Goal: Transaction & Acquisition: Obtain resource

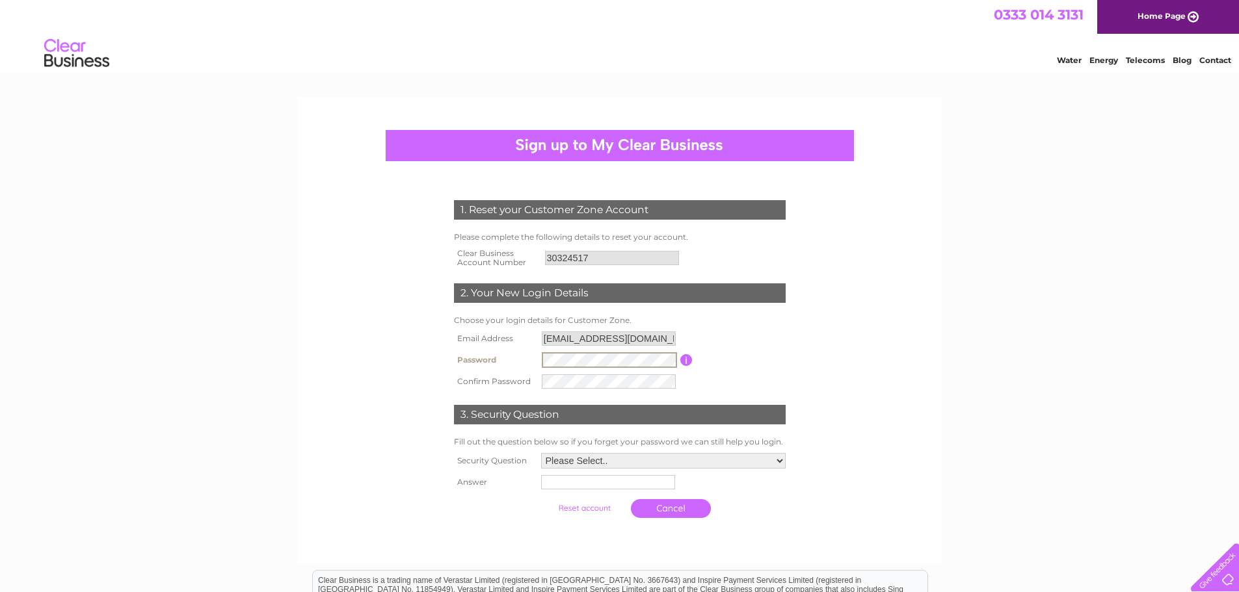
click at [490, 324] on div "1. Reset your Customer Zone Account Please complete the following details to re…" at bounding box center [619, 356] width 392 height 338
select select "2"
type input "Leeds"
click at [544, 499] on input "submit" at bounding box center [584, 508] width 80 height 18
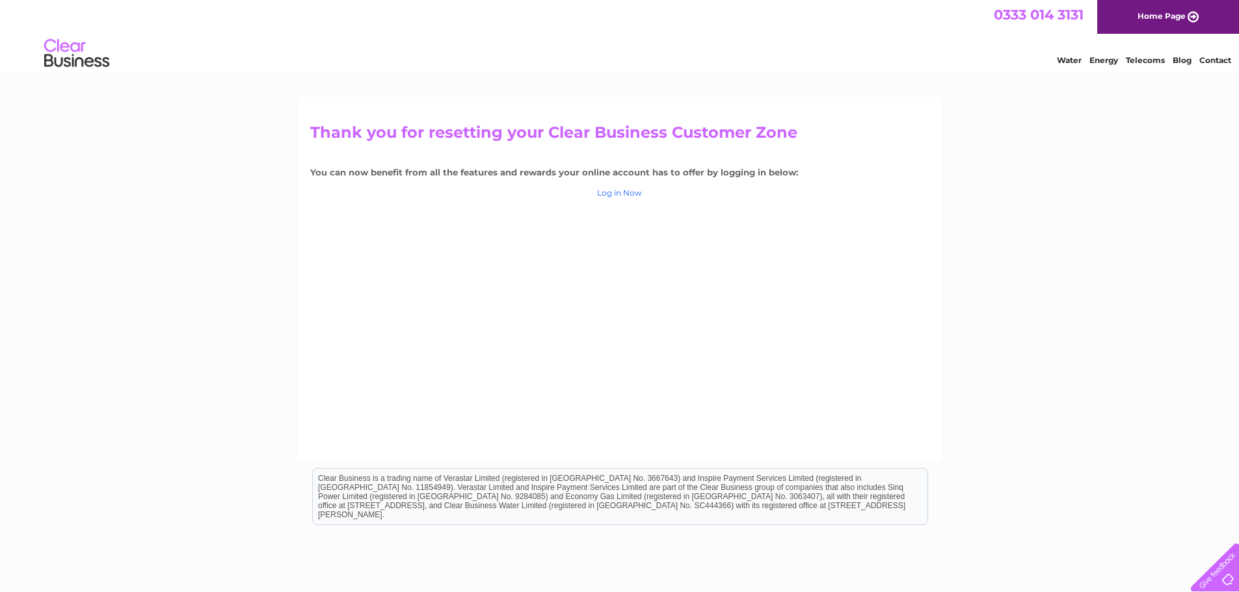
click at [635, 196] on link "Log in Now" at bounding box center [619, 193] width 45 height 10
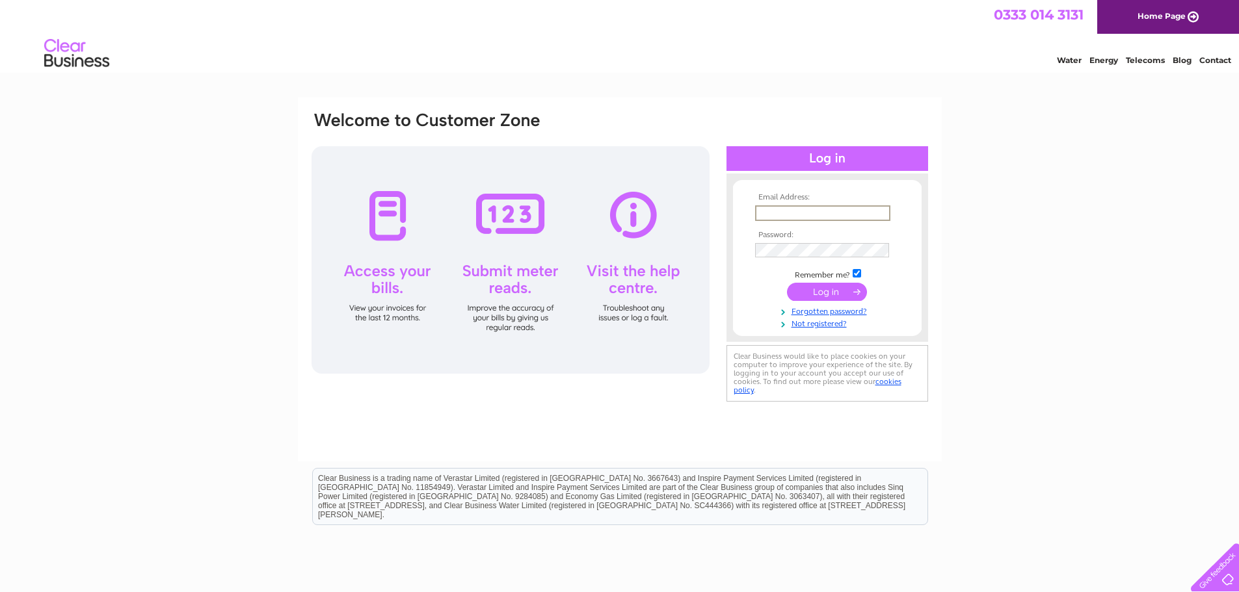
click at [801, 213] on input "text" at bounding box center [822, 214] width 135 height 16
type input "hello@spikyprofile.co.uk"
click at [787, 282] on input "submit" at bounding box center [827, 291] width 80 height 18
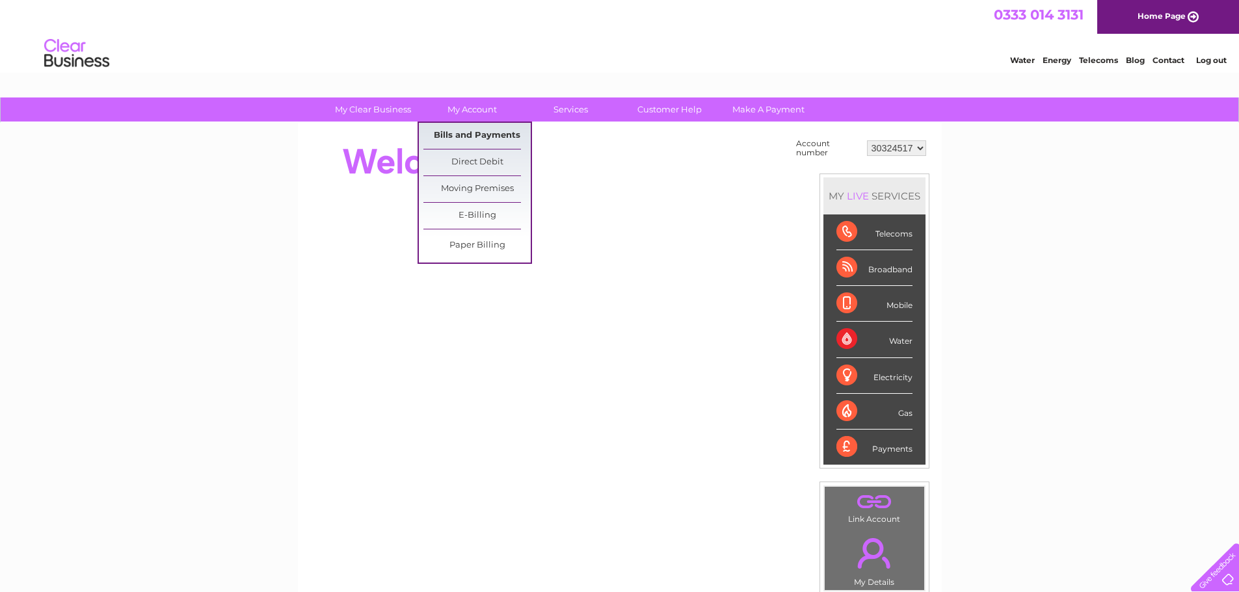
click at [459, 132] on link "Bills and Payments" at bounding box center [476, 136] width 107 height 26
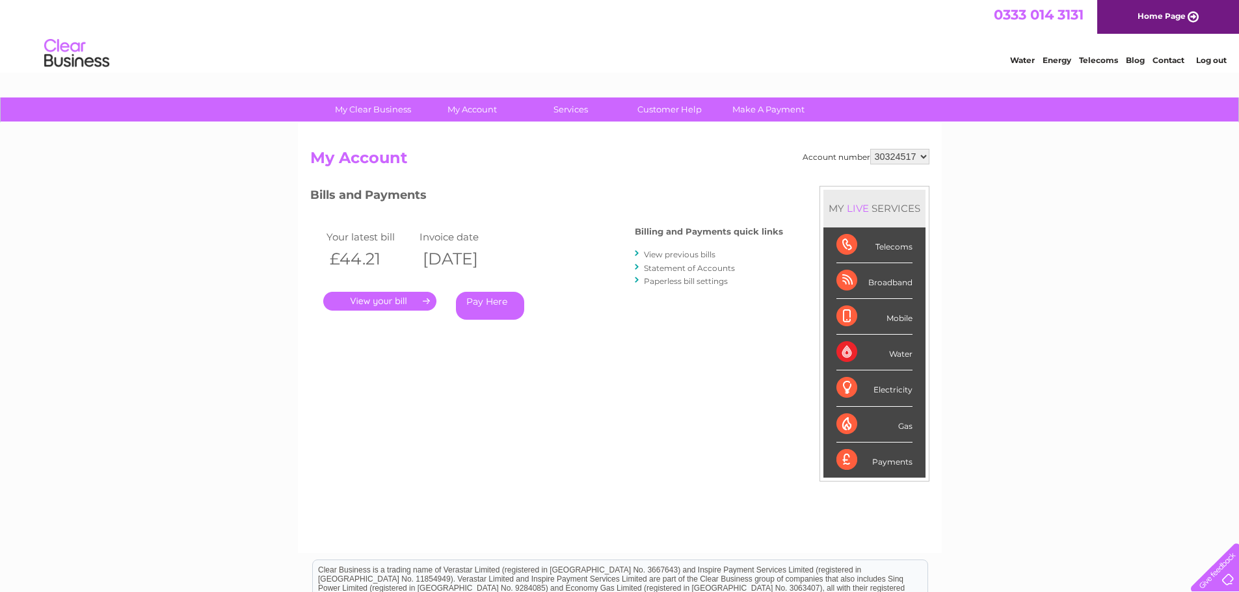
click at [418, 306] on link "." at bounding box center [379, 301] width 113 height 19
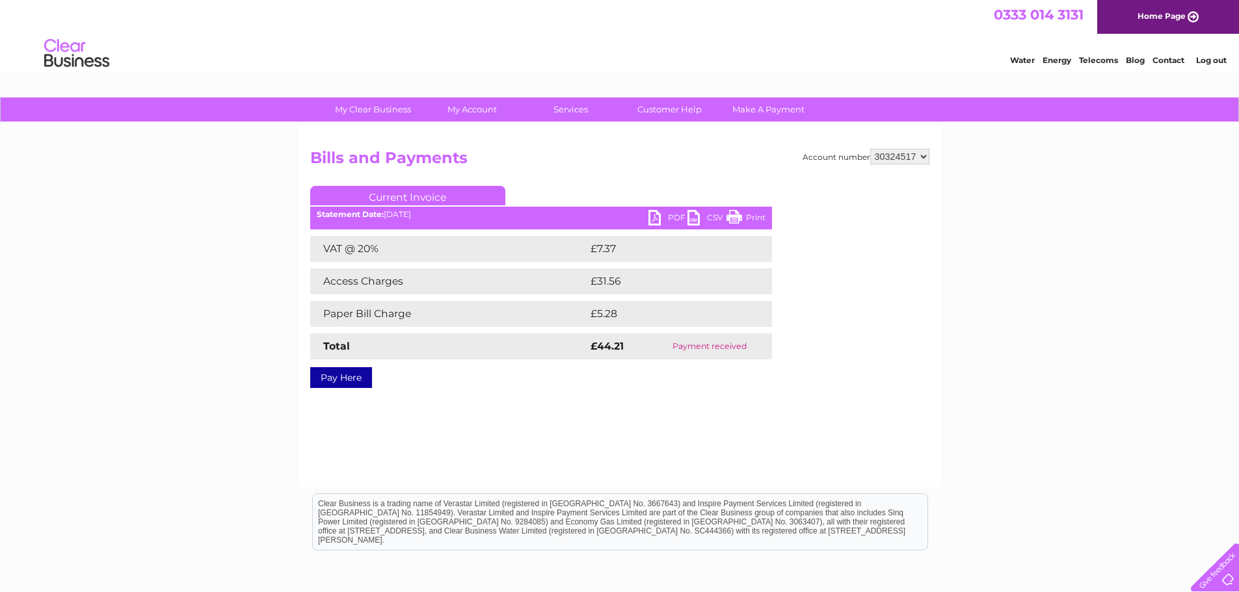
click at [417, 308] on td "Paper Bill Charge" at bounding box center [448, 314] width 277 height 26
click at [423, 283] on td "Access Charges" at bounding box center [448, 282] width 277 height 26
click at [423, 307] on td "Paper Bill Charge" at bounding box center [448, 314] width 277 height 26
click at [667, 217] on link "PDF" at bounding box center [667, 219] width 39 height 19
